Goal: Task Accomplishment & Management: Use online tool/utility

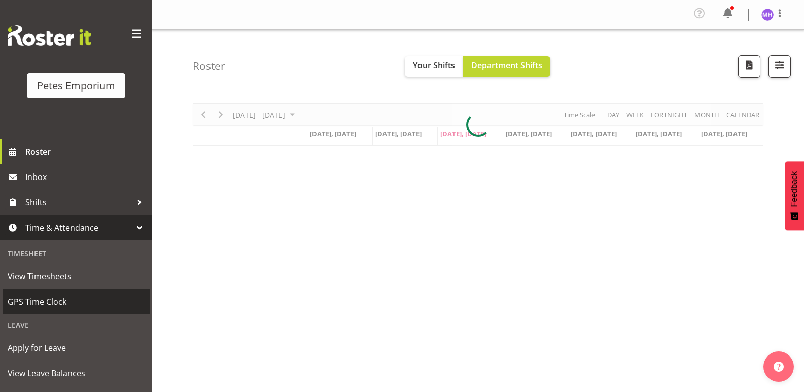
click at [92, 312] on link "GPS Time Clock" at bounding box center [76, 301] width 147 height 25
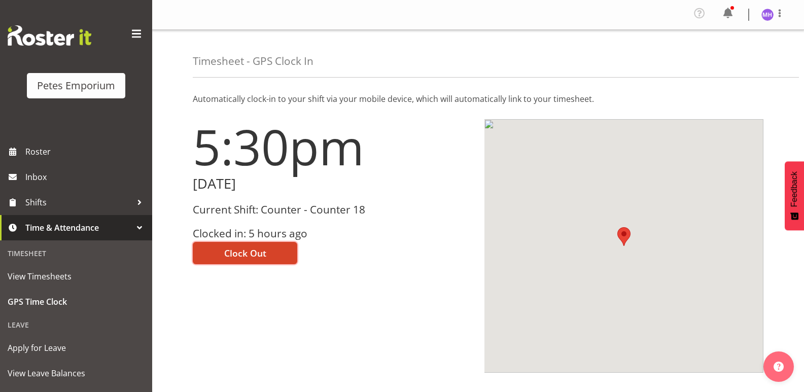
drag, startPoint x: 248, startPoint y: 260, endPoint x: 516, endPoint y: 106, distance: 309.4
click at [248, 259] on button "Clock Out" at bounding box center [245, 253] width 105 height 22
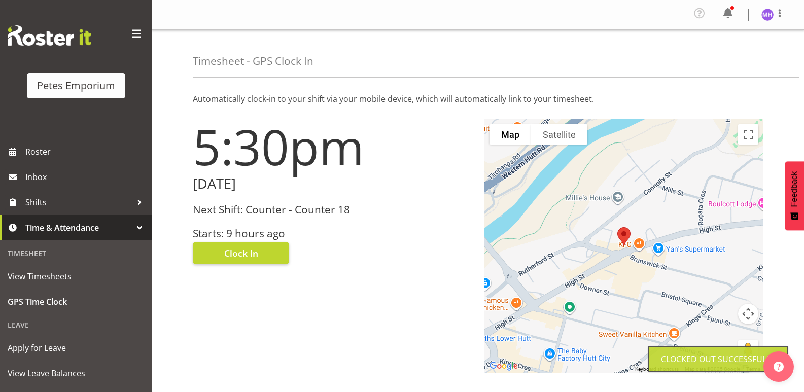
click at [785, 21] on div at bounding box center [780, 14] width 12 height 15
click at [782, 20] on div at bounding box center [780, 14] width 12 height 15
click at [770, 11] on img at bounding box center [768, 15] width 12 height 12
click at [747, 54] on link "Log Out" at bounding box center [737, 56] width 97 height 18
